Goal: Task Accomplishment & Management: Manage account settings

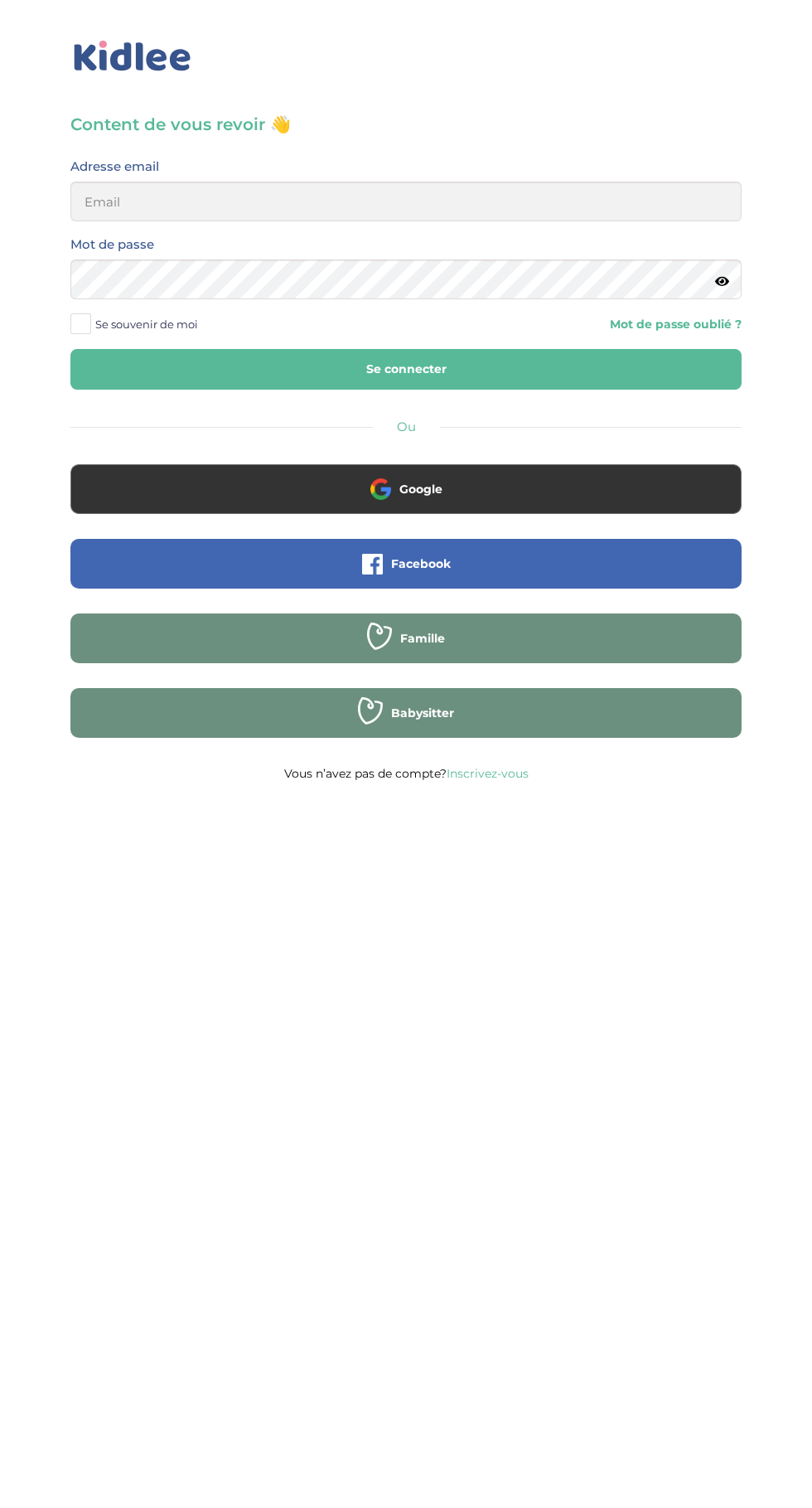
click at [108, 336] on label "Se souvenir de moi" at bounding box center [141, 324] width 140 height 25
click at [0, 0] on input "Se souvenir de moi" at bounding box center [0, 0] width 0 height 0
click at [97, 327] on span "Se souvenir de moi" at bounding box center [147, 324] width 102 height 22
click at [0, 0] on input "Se souvenir de moi" at bounding box center [0, 0] width 0 height 0
click at [117, 330] on span "Se souvenir de moi" at bounding box center [147, 324] width 102 height 22
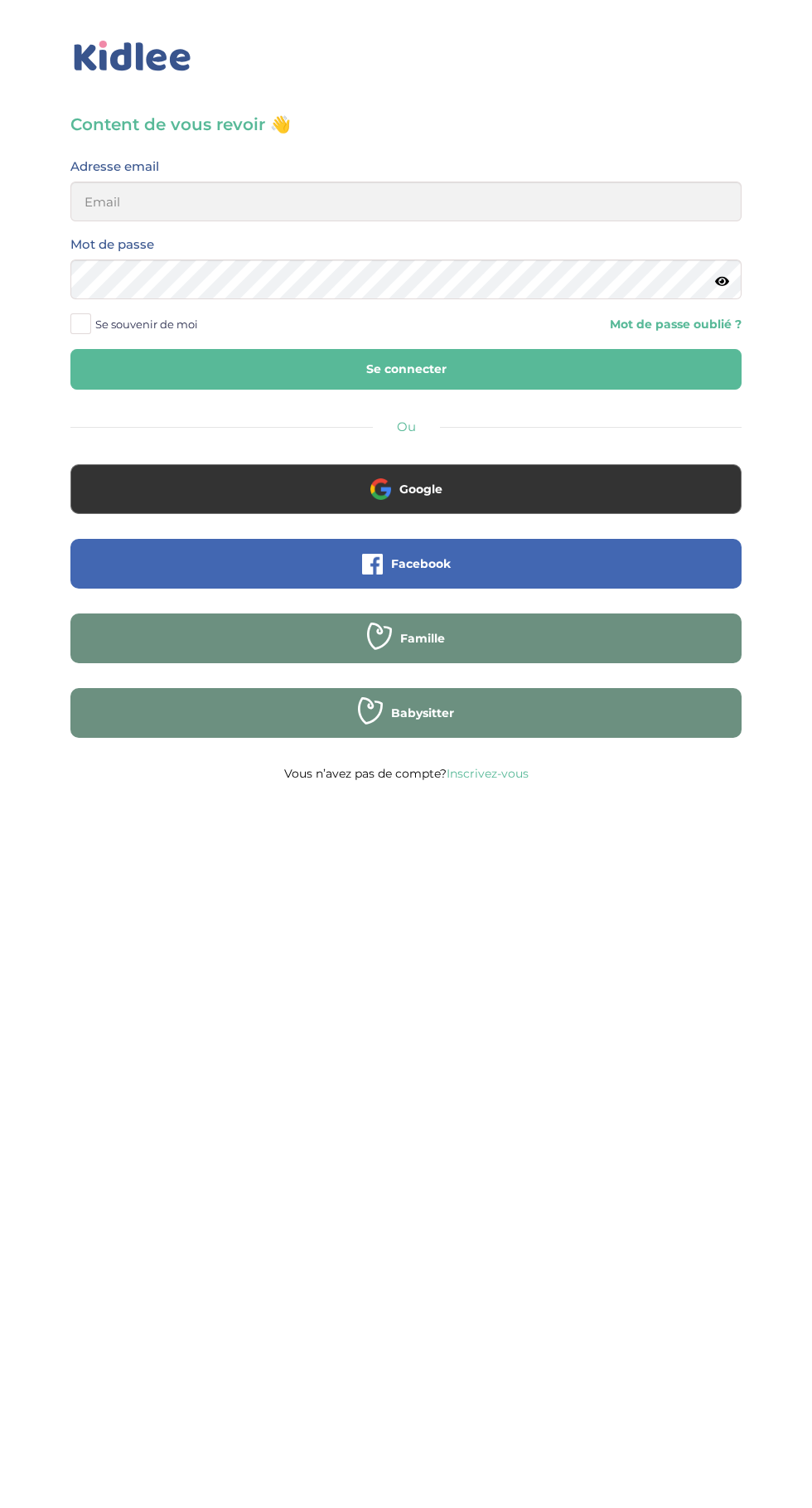
click at [0, 0] on input "Se souvenir de moi" at bounding box center [0, 0] width 0 height 0
type input "mohagahlouz@gmail.com"
click at [71, 349] on button "Se connecter" at bounding box center [406, 369] width 671 height 40
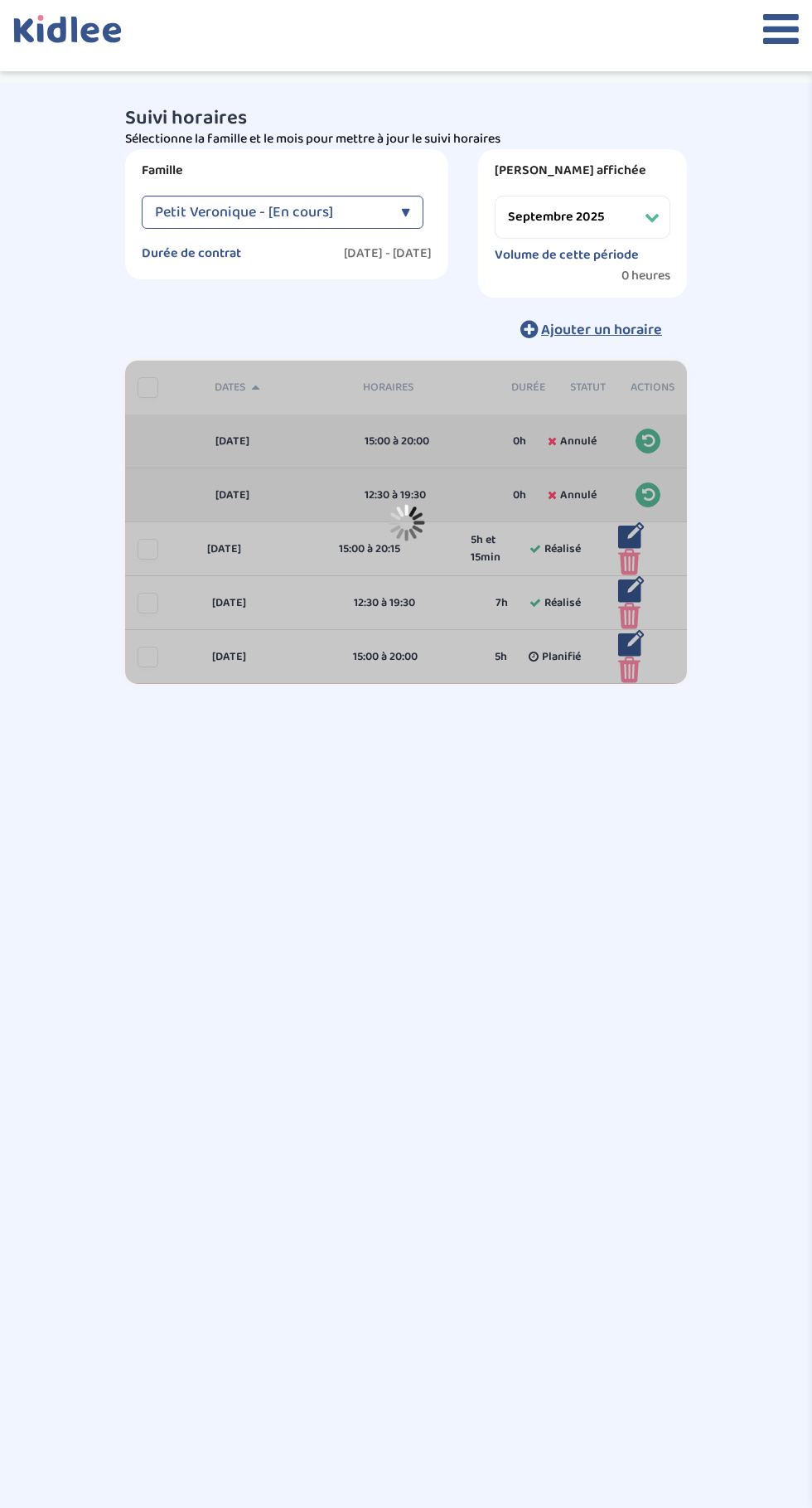
select select "septembre 2025"
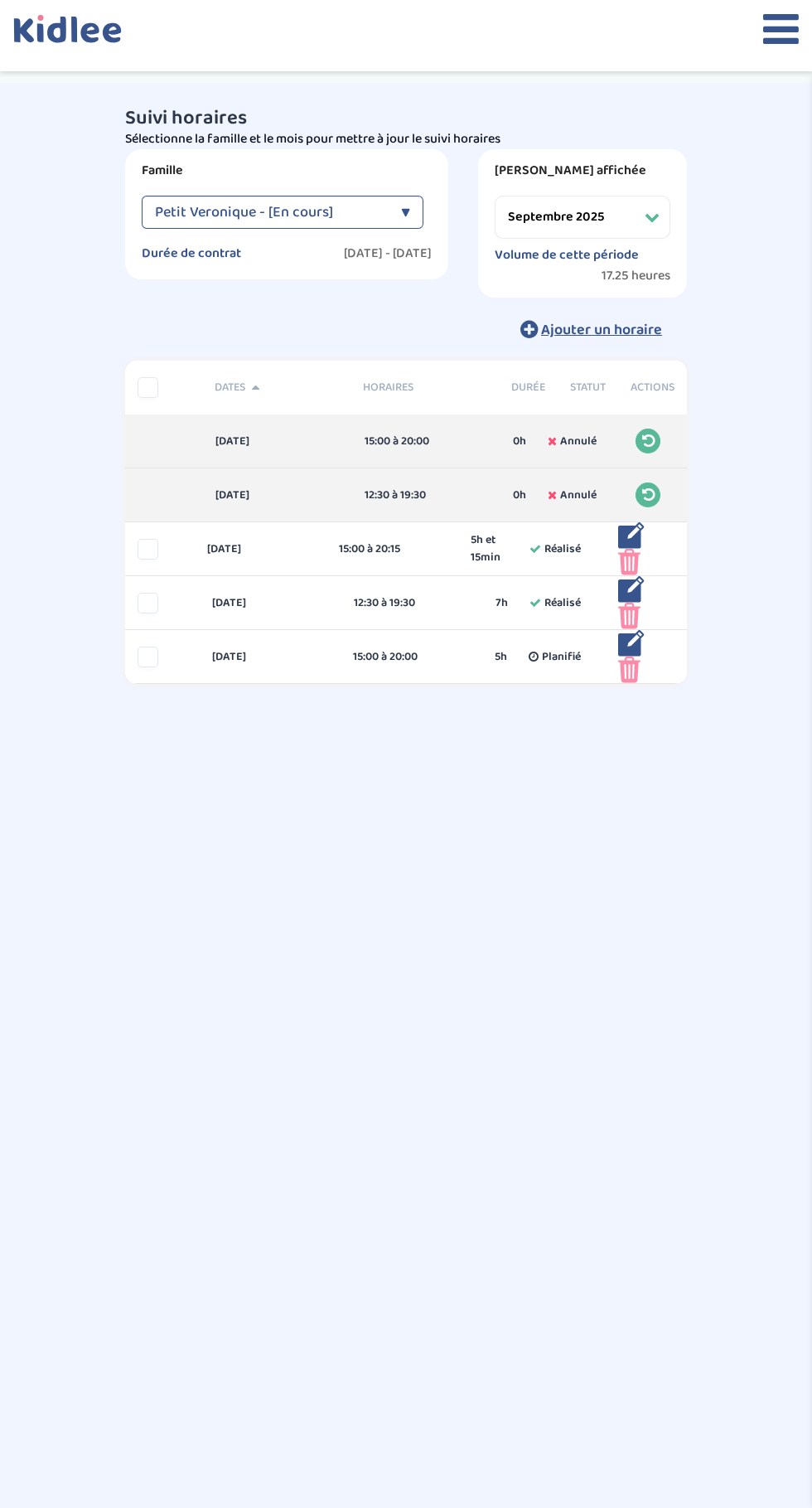
click at [768, 41] on icon at bounding box center [780, 29] width 35 height 41
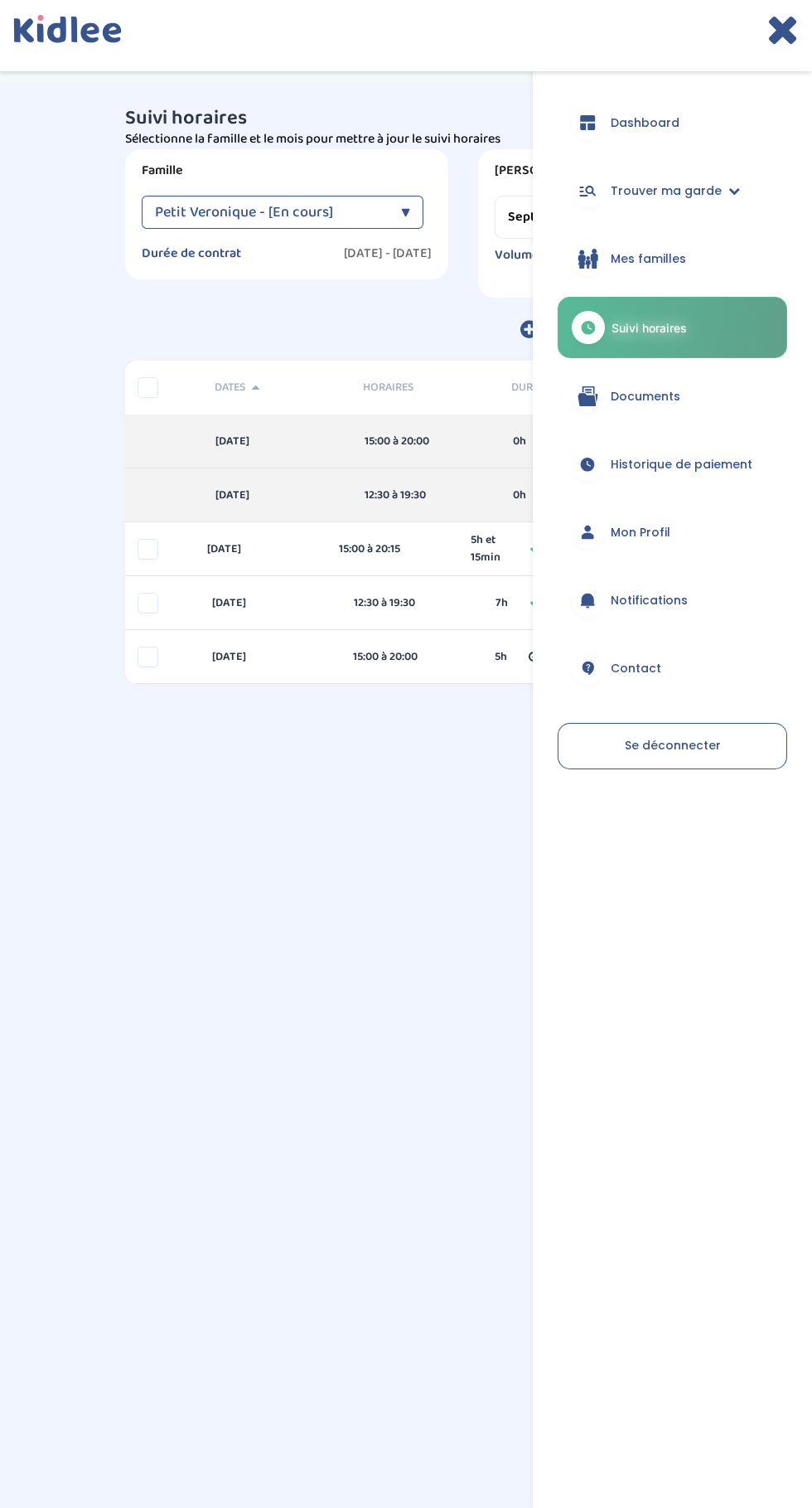
click at [663, 266] on span "Mes familles" at bounding box center [648, 259] width 76 height 17
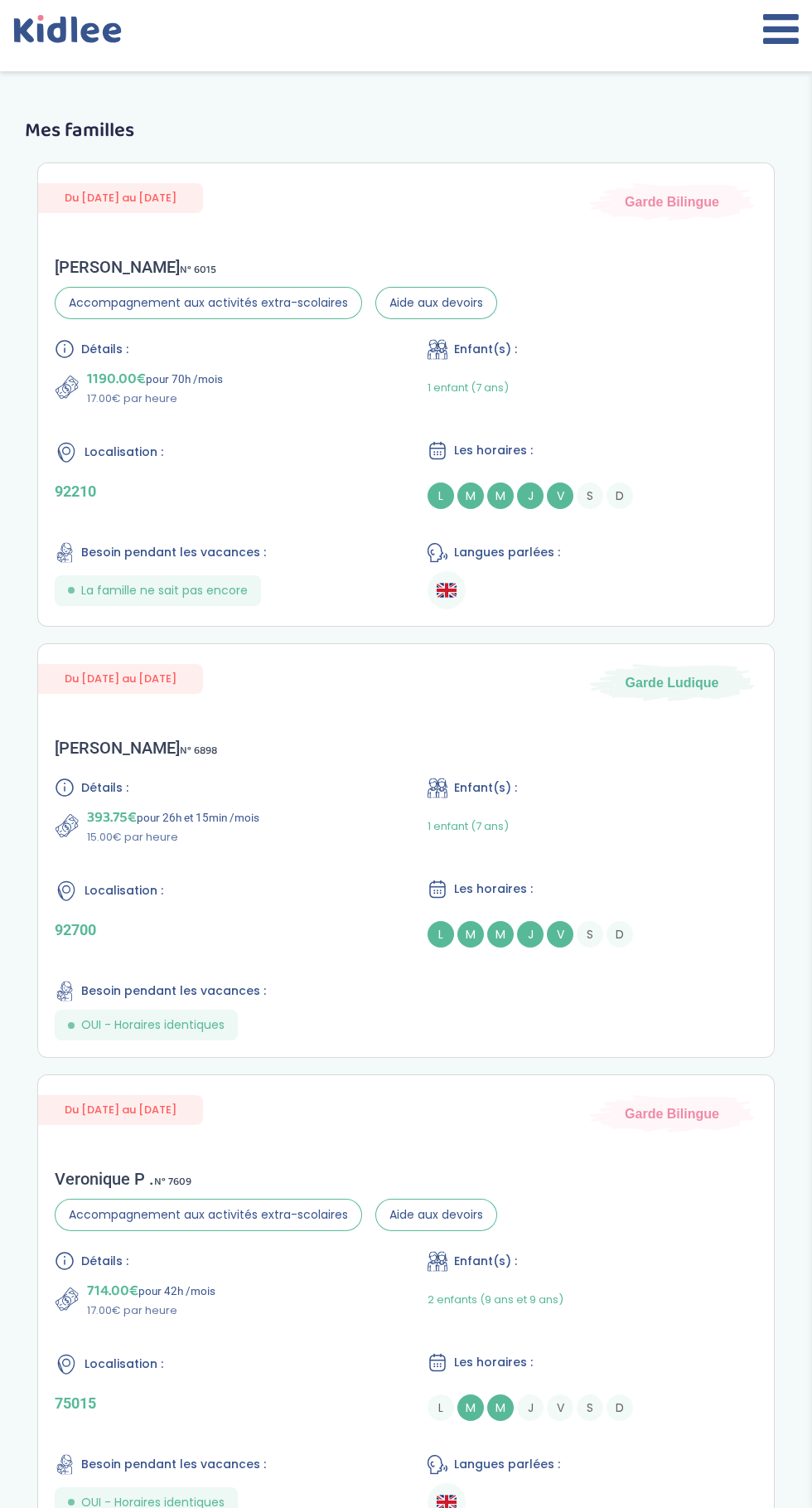
click at [774, 40] on icon at bounding box center [780, 29] width 35 height 41
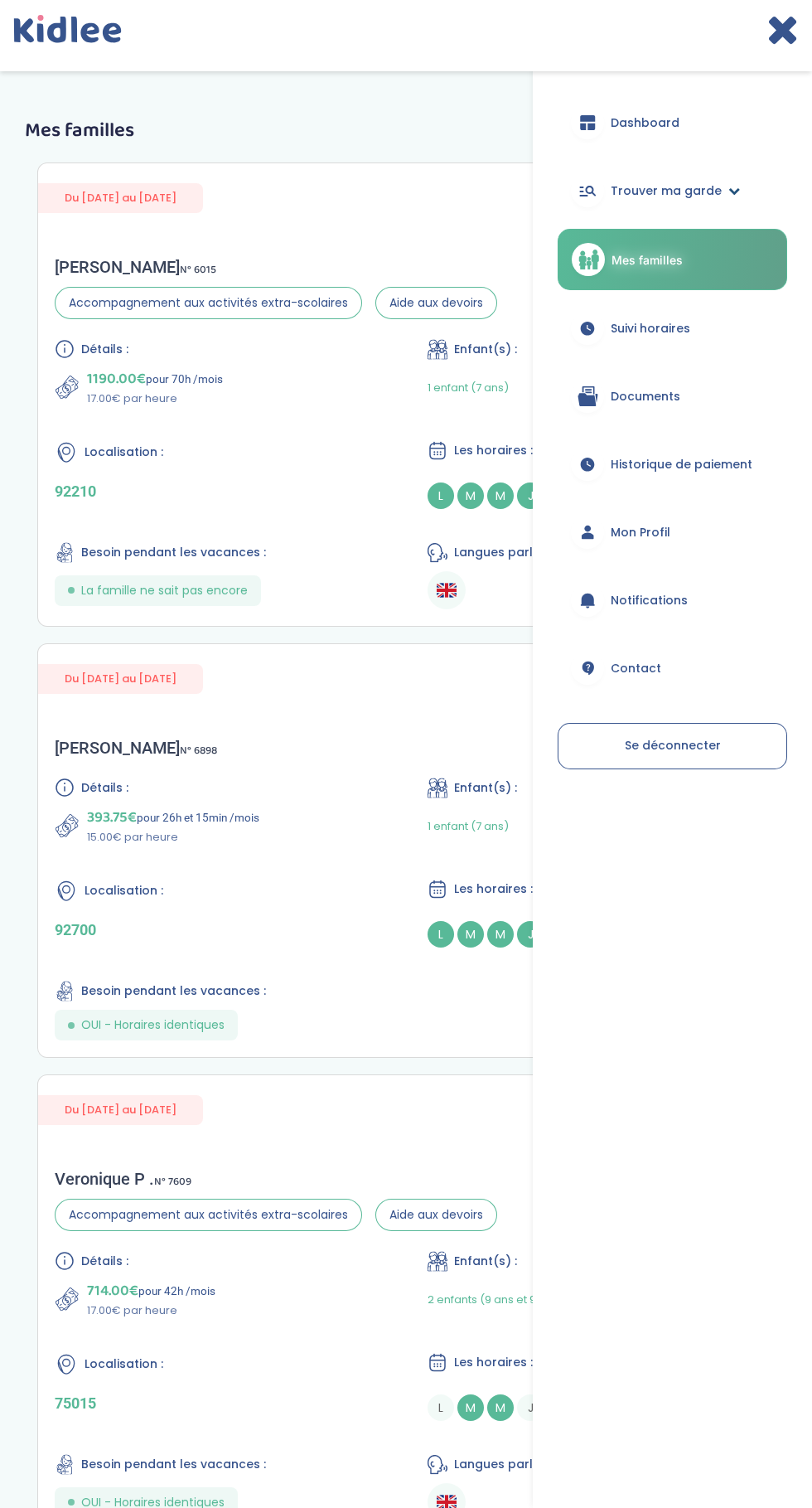
click at [706, 192] on span "Trouver ma garde" at bounding box center [666, 191] width 111 height 17
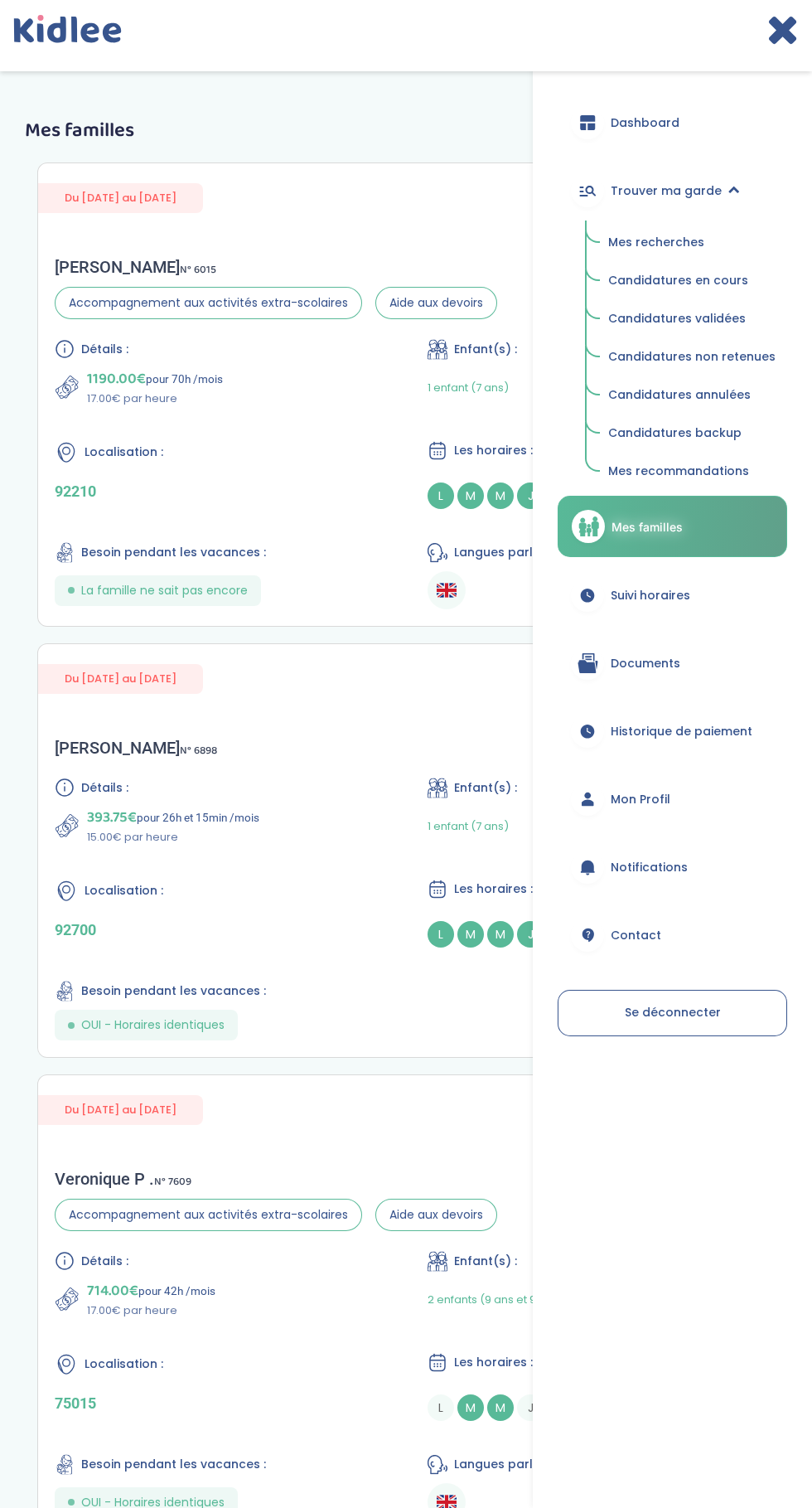
click at [679, 285] on span "Candidatures en cours" at bounding box center [678, 280] width 140 height 16
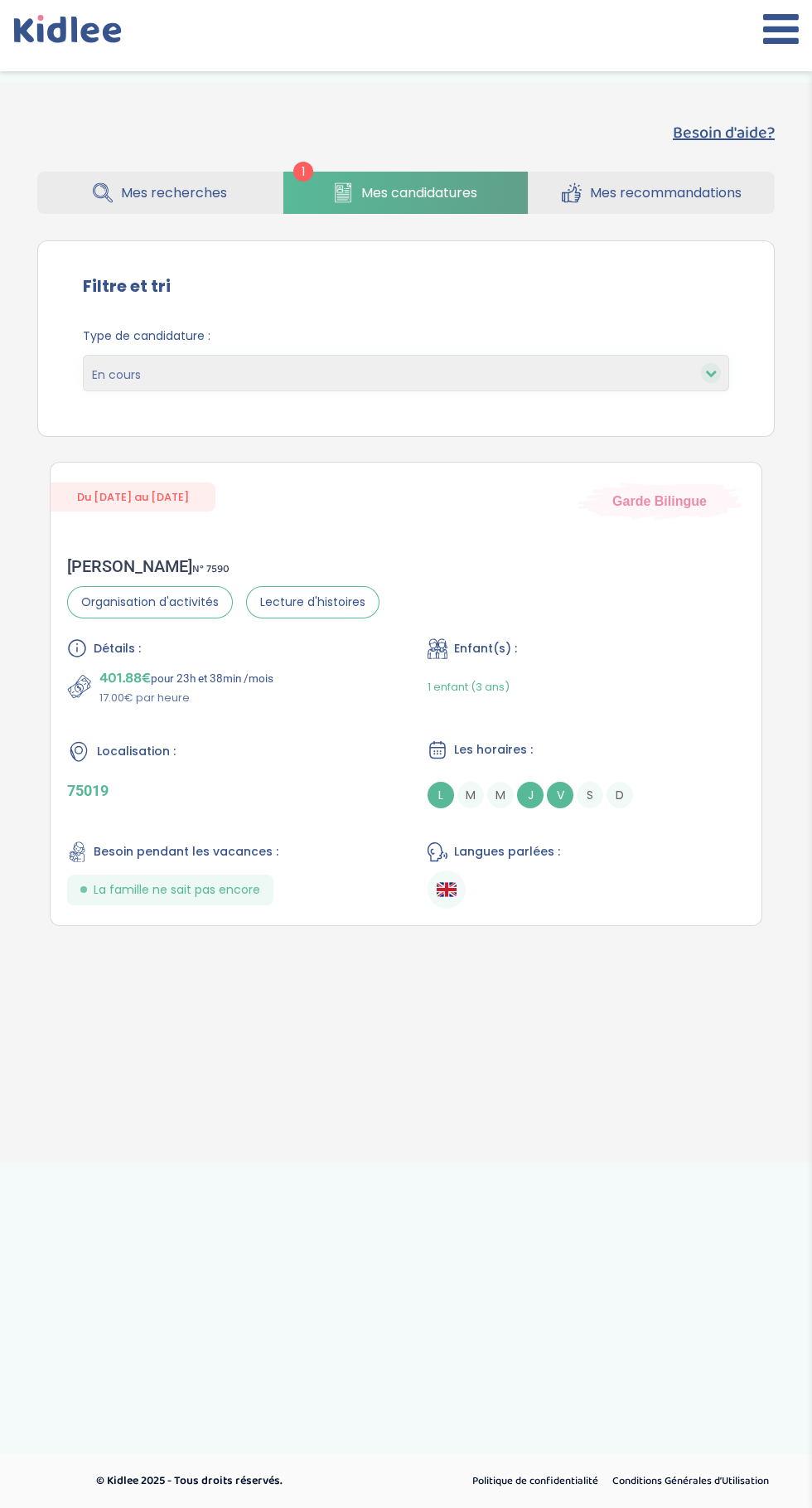
click at [348, 758] on div "Localisation :" at bounding box center [225, 751] width 317 height 24
click at [346, 732] on div "Détails : 401.88€ pour 23h et 38min /mois 17.00€ par heure Enfant(s) : 1 enfant…" at bounding box center [406, 773] width 678 height 270
click at [582, 553] on div "Camille R . N° 7590 Organisation d'activités Lecture d'histoires Détails : 401.…" at bounding box center [406, 732] width 711 height 385
